Goal: Task Accomplishment & Management: Complete application form

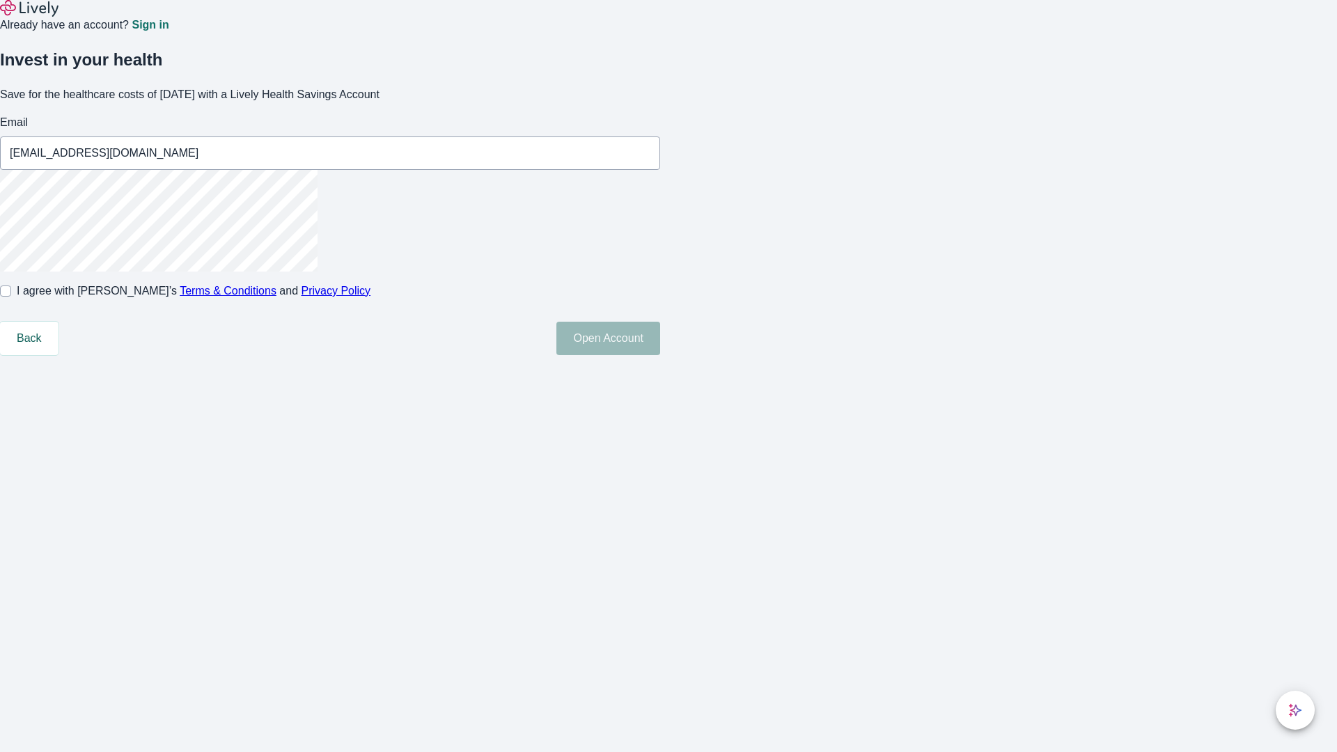
click at [11, 297] on input "I agree with Lively’s Terms & Conditions and Privacy Policy" at bounding box center [5, 291] width 11 height 11
checkbox input "true"
click at [660, 355] on button "Open Account" at bounding box center [608, 338] width 104 height 33
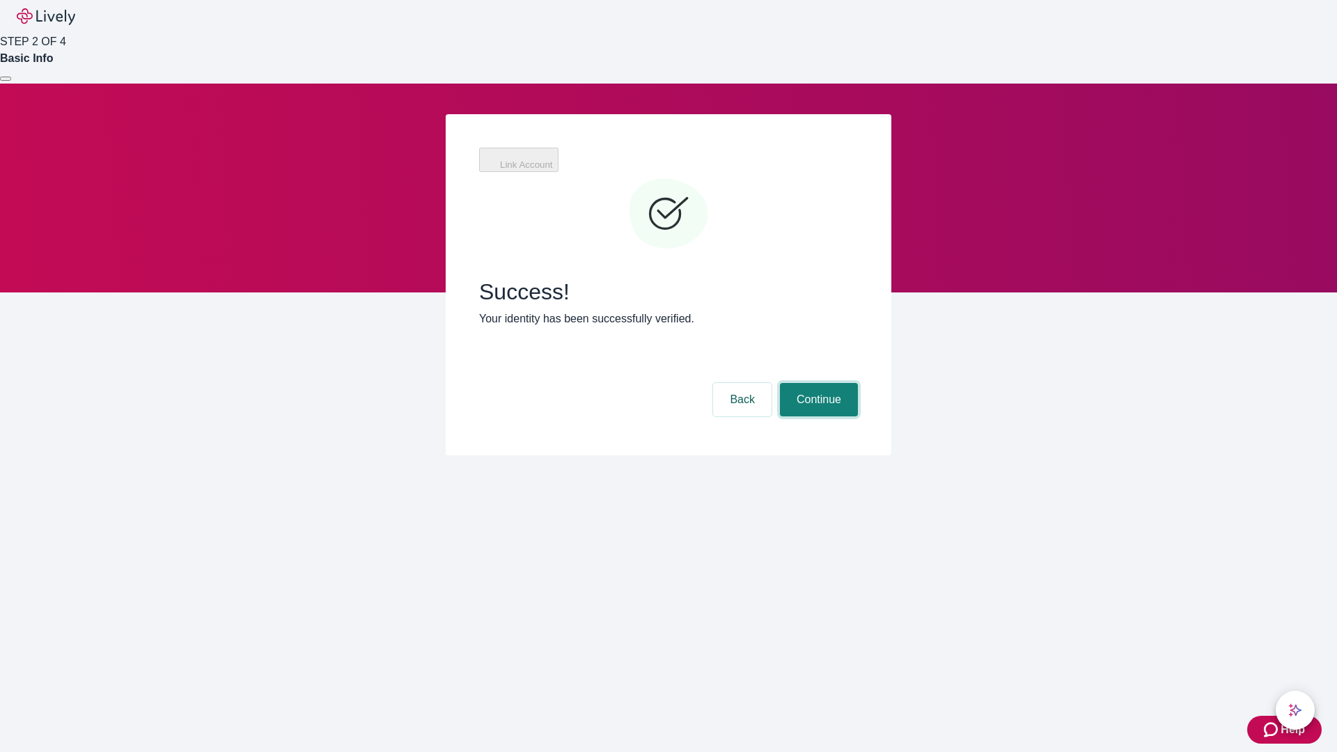
click at [817, 383] on button "Continue" at bounding box center [819, 399] width 78 height 33
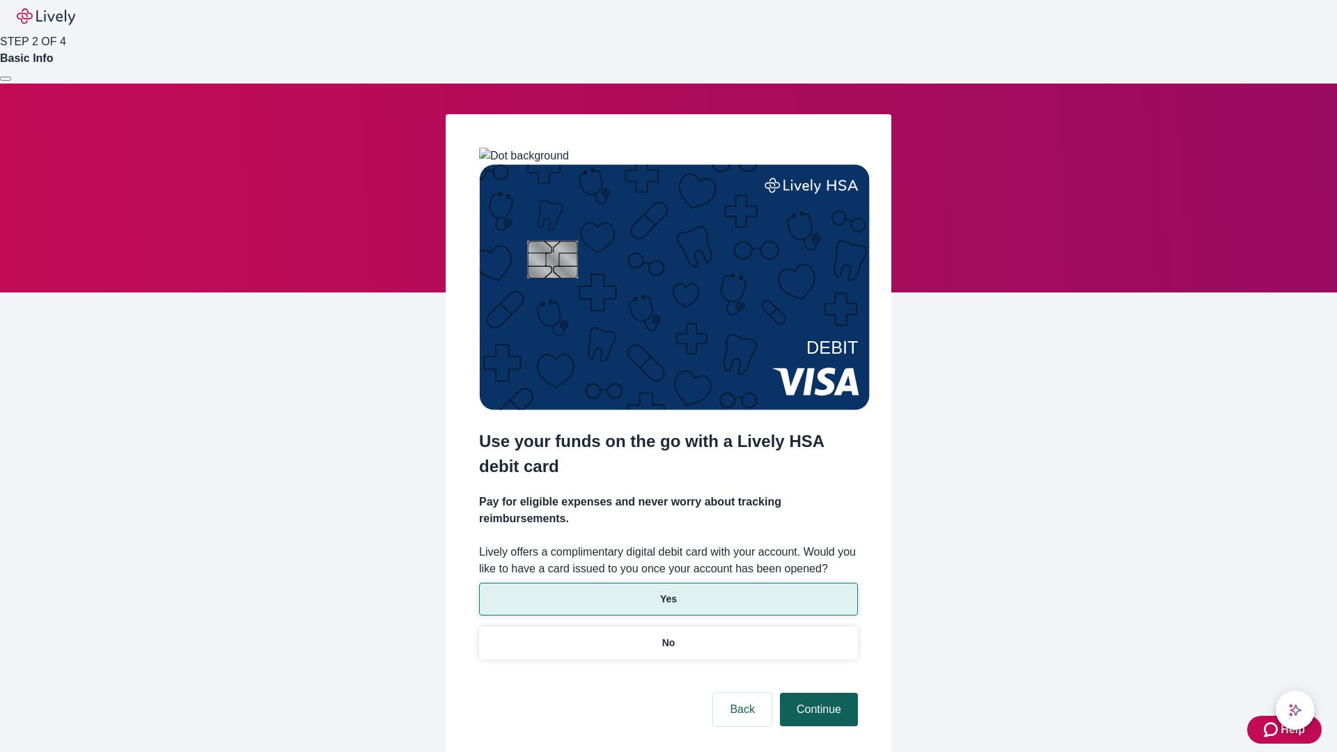
click at [668, 592] on p "Yes" at bounding box center [668, 599] width 17 height 15
click at [817, 693] on button "Continue" at bounding box center [819, 709] width 78 height 33
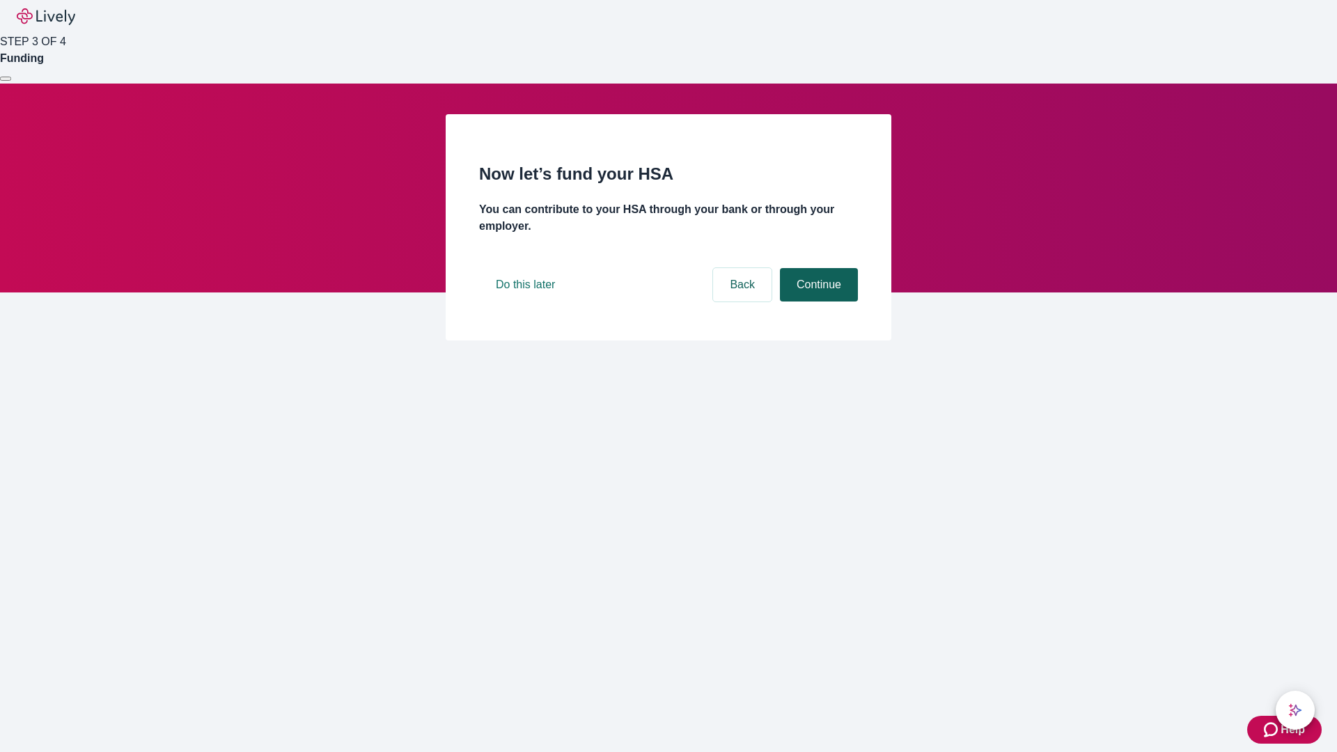
click at [817, 302] on button "Continue" at bounding box center [819, 284] width 78 height 33
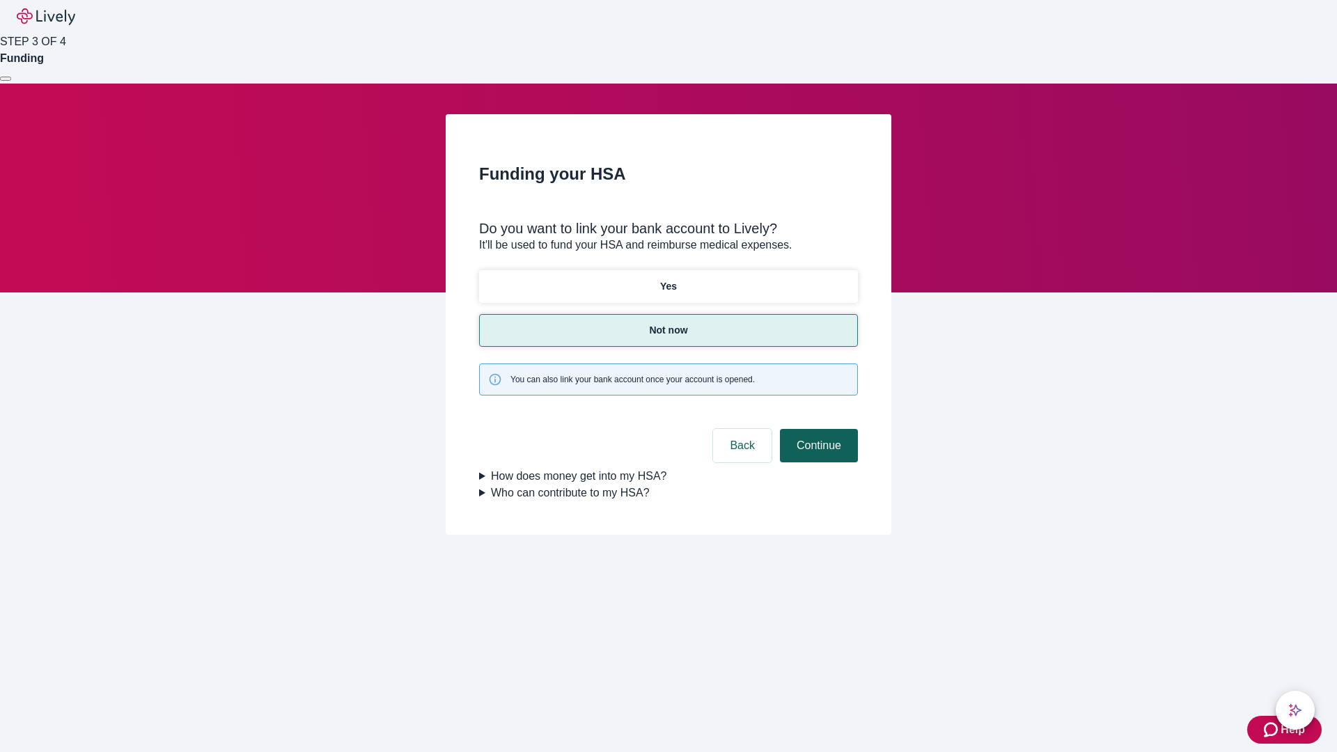
click at [817, 429] on button "Continue" at bounding box center [819, 445] width 78 height 33
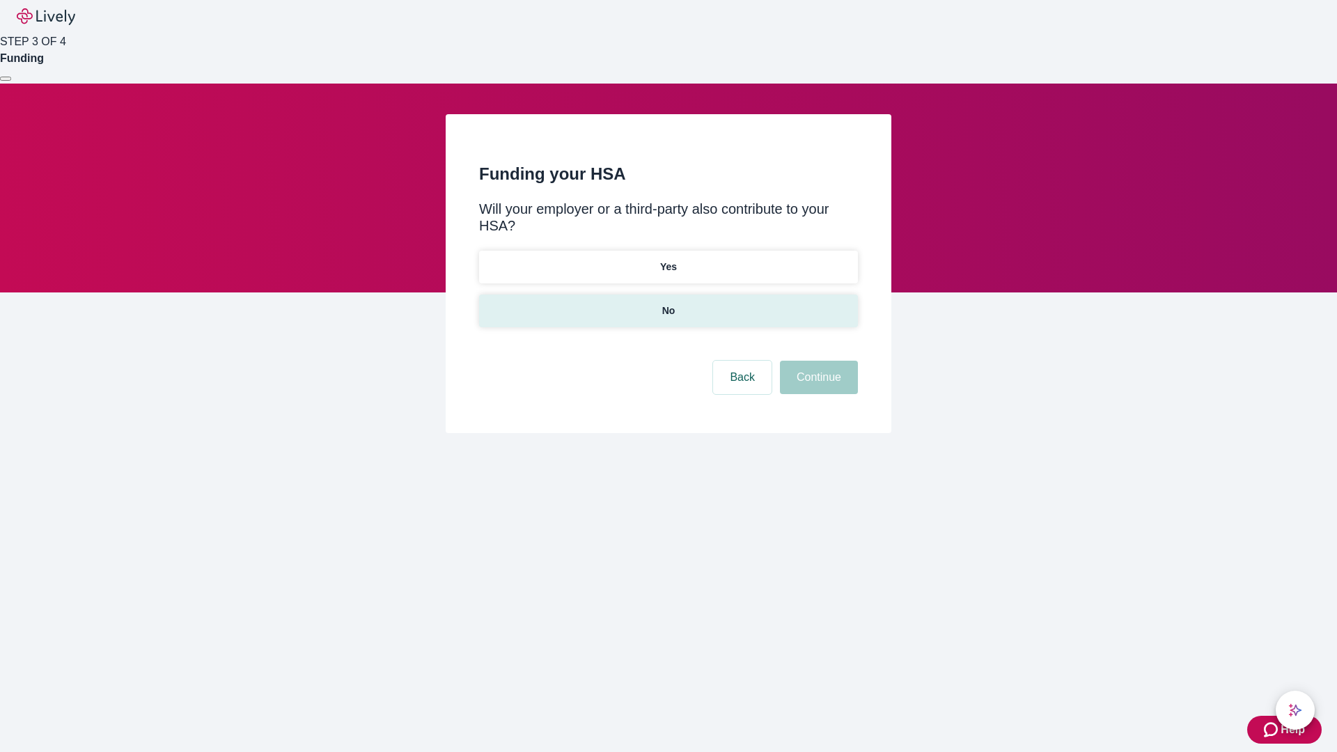
click at [668, 304] on p "No" at bounding box center [668, 311] width 13 height 15
click at [817, 361] on button "Continue" at bounding box center [819, 377] width 78 height 33
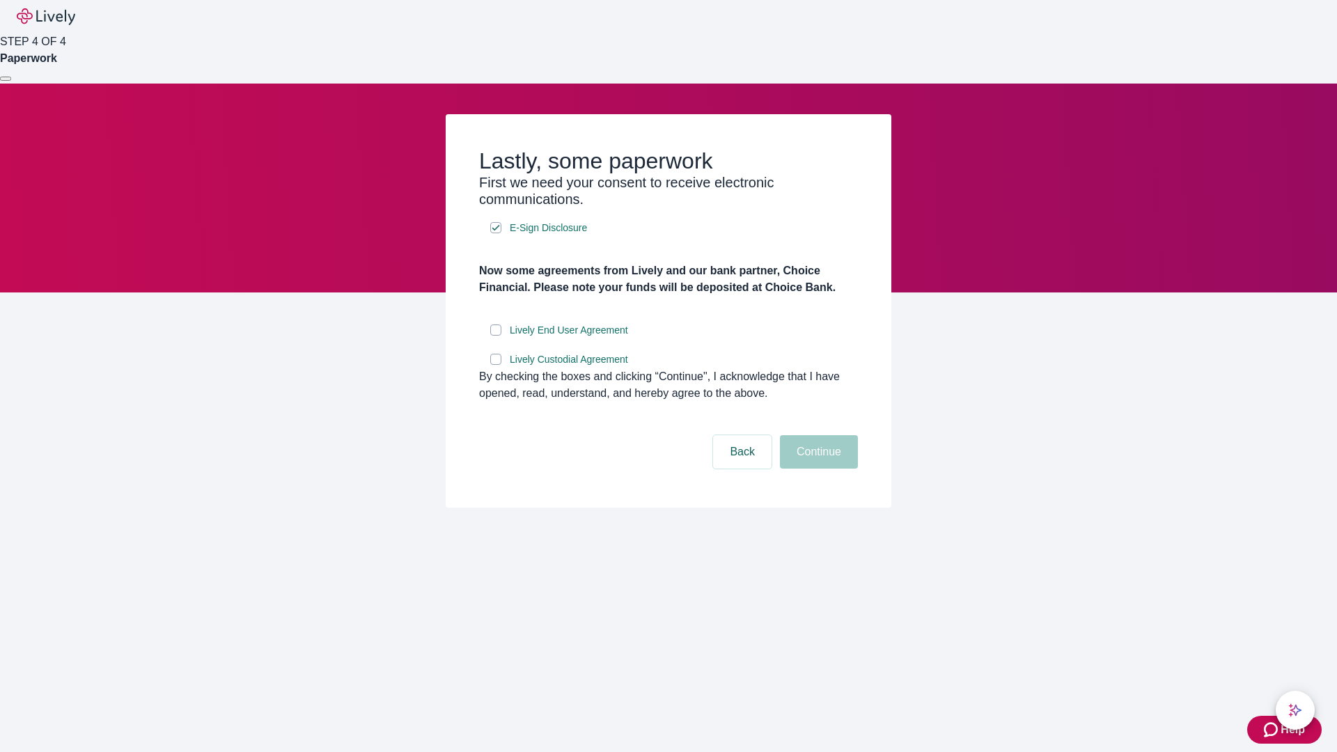
click at [496, 336] on input "Lively End User Agreement" at bounding box center [495, 330] width 11 height 11
checkbox input "true"
click at [496, 365] on input "Lively Custodial Agreement" at bounding box center [495, 359] width 11 height 11
checkbox input "true"
click at [817, 469] on button "Continue" at bounding box center [819, 451] width 78 height 33
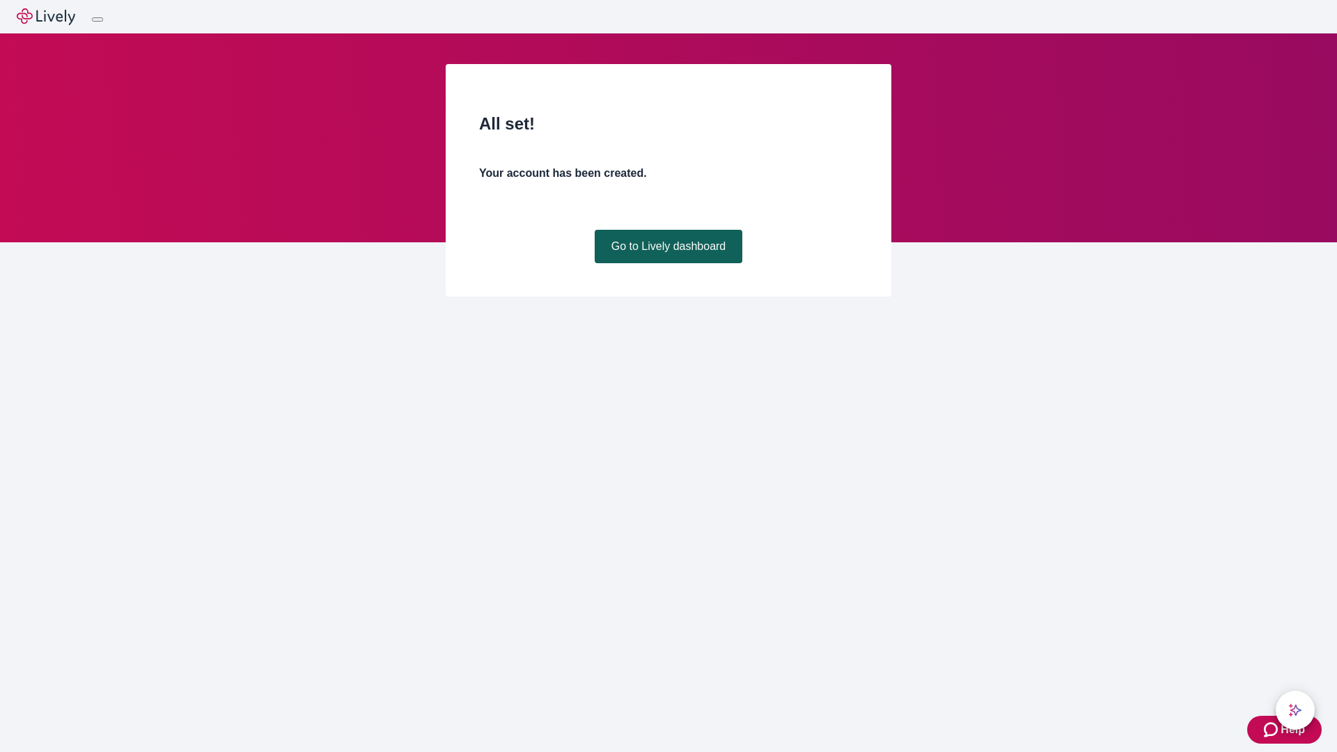
click at [668, 263] on link "Go to Lively dashboard" at bounding box center [669, 246] width 148 height 33
